Goal: Navigation & Orientation: Find specific page/section

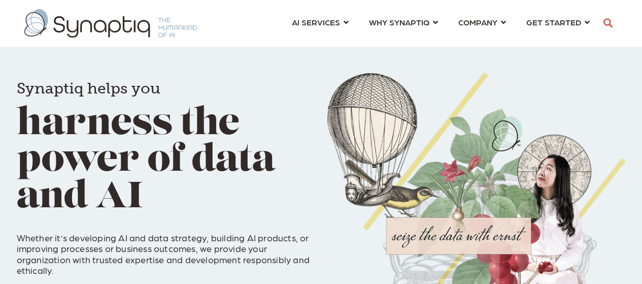
scroll to position [0, 4]
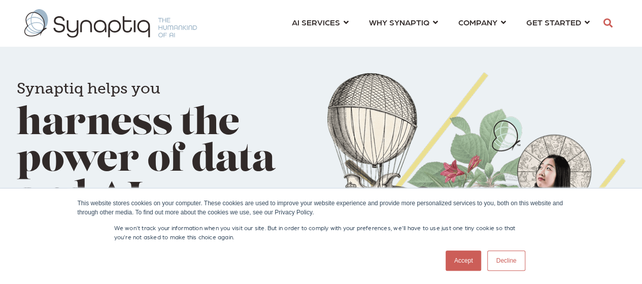
click at [514, 261] on link "Decline" at bounding box center [506, 260] width 38 height 20
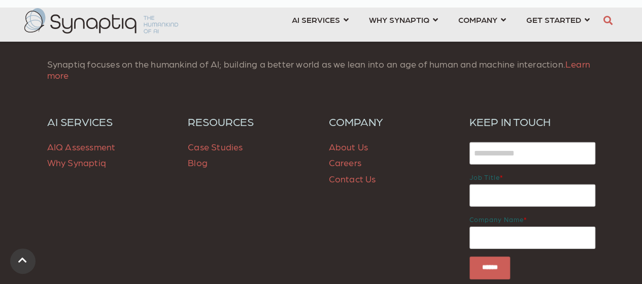
scroll to position [1471, 0]
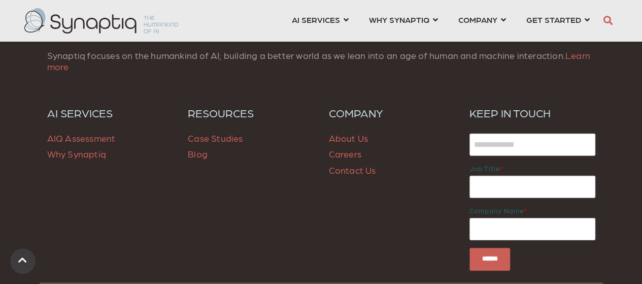
click at [353, 154] on link "Careers" at bounding box center [345, 153] width 32 height 11
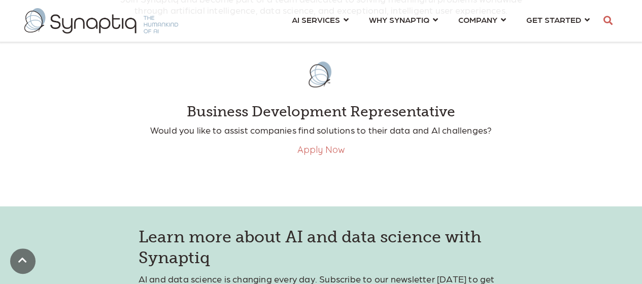
scroll to position [254, 0]
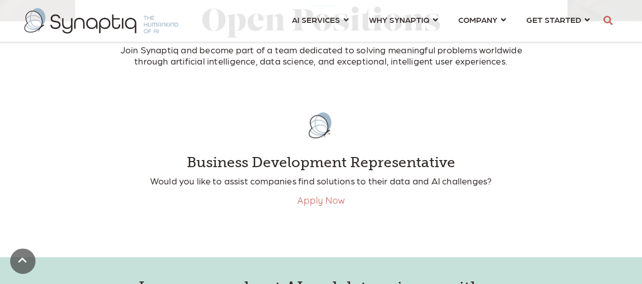
click at [321, 202] on link "Apply Now" at bounding box center [321, 200] width 48 height 12
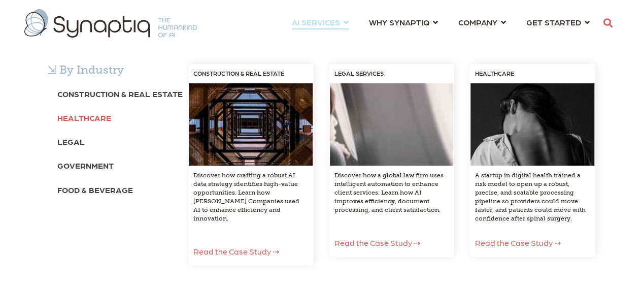
click at [99, 116] on b "Healthcare" at bounding box center [84, 118] width 54 height 10
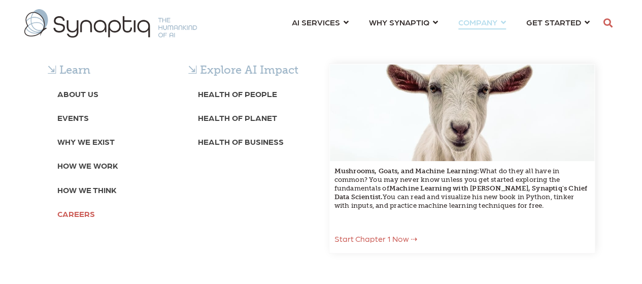
click at [75, 211] on b "Careers" at bounding box center [76, 214] width 38 height 10
